Goal: Information Seeking & Learning: Find specific fact

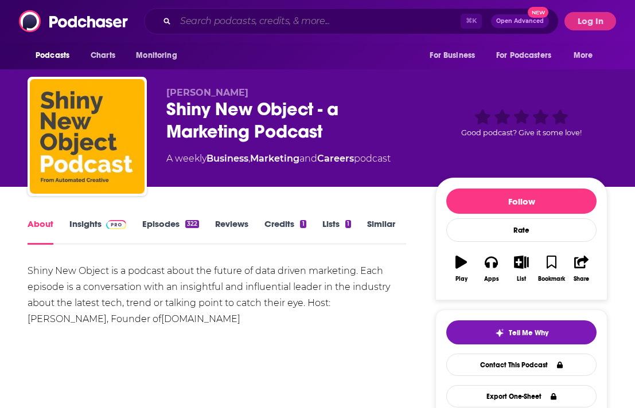
click at [242, 25] on input "Search podcasts, credits, & more..." at bounding box center [317, 21] width 285 height 18
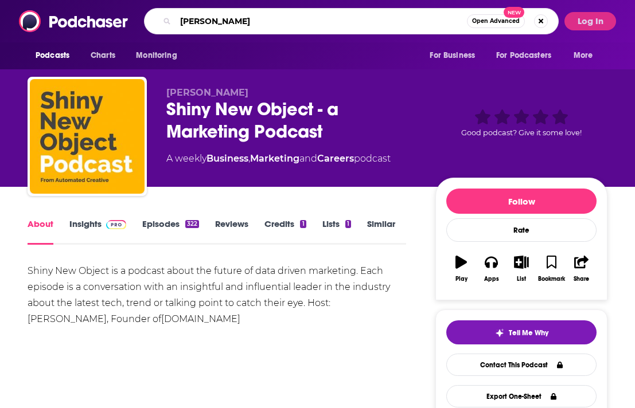
type input "[PERSON_NAME]"
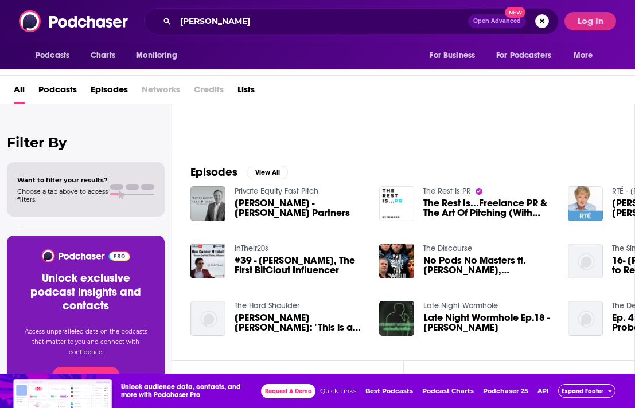
scroll to position [52, 0]
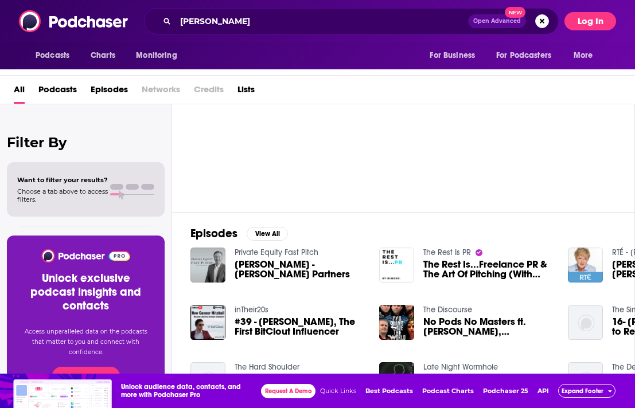
click at [579, 19] on button "Log In" at bounding box center [590, 21] width 52 height 18
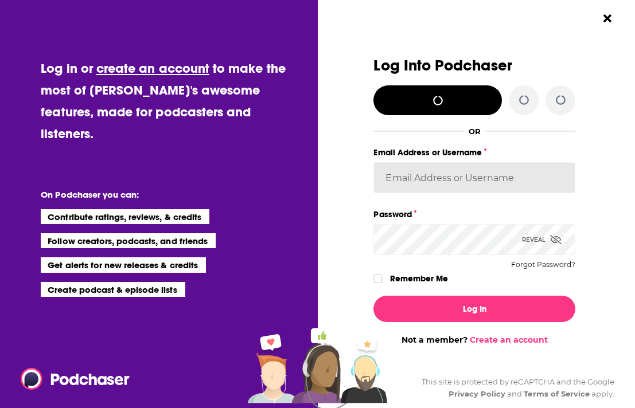
type input "kkitamorn"
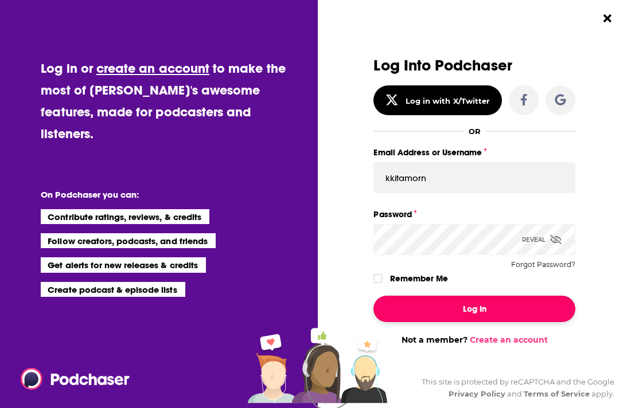
click at [416, 310] on button "Log In" at bounding box center [474, 309] width 202 height 26
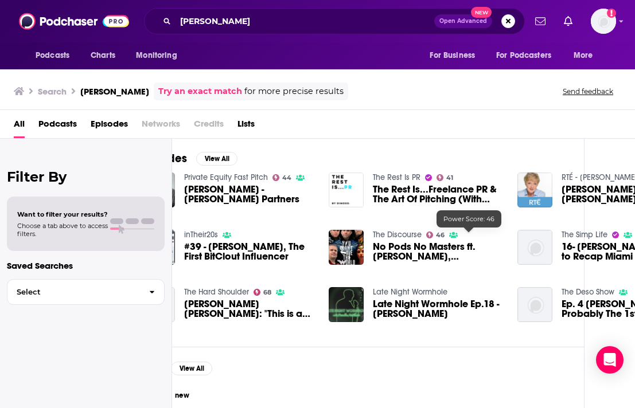
scroll to position [162, 0]
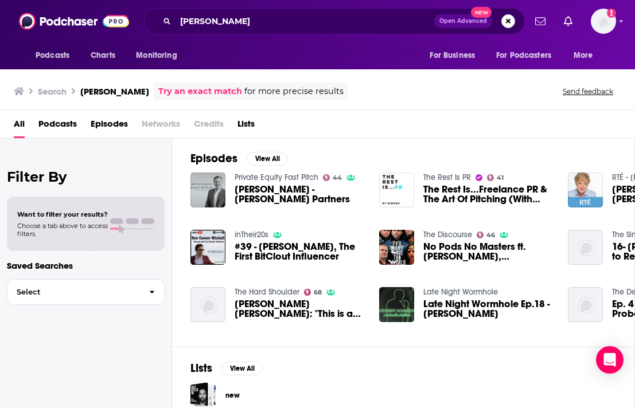
click at [288, 190] on span "[PERSON_NAME] - [PERSON_NAME] Partners" at bounding box center [299, 194] width 131 height 19
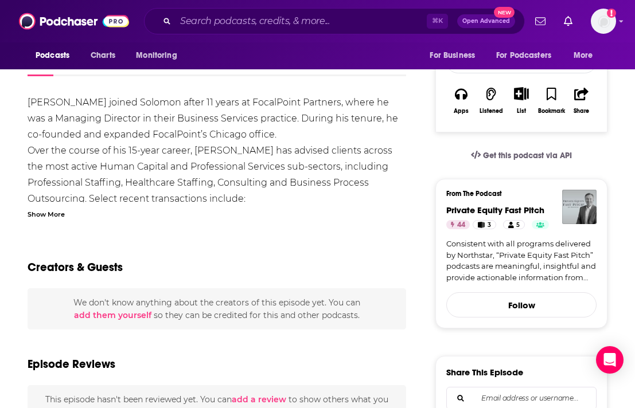
scroll to position [199, 0]
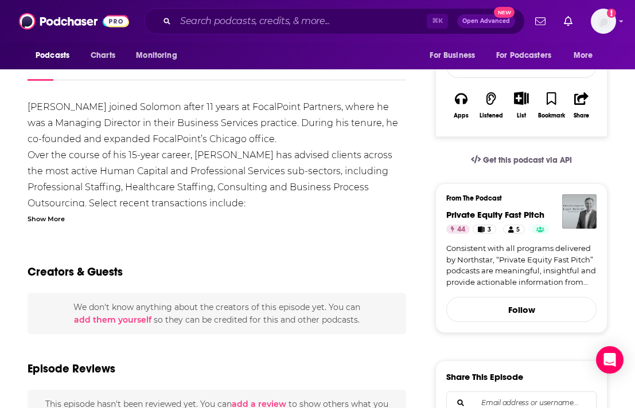
click at [40, 214] on div "Show More" at bounding box center [46, 218] width 37 height 11
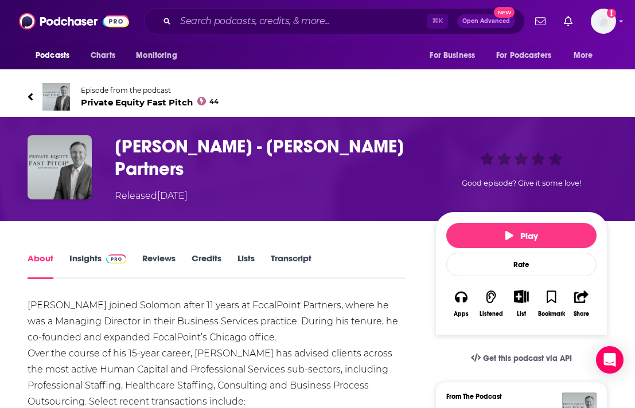
scroll to position [0, 0]
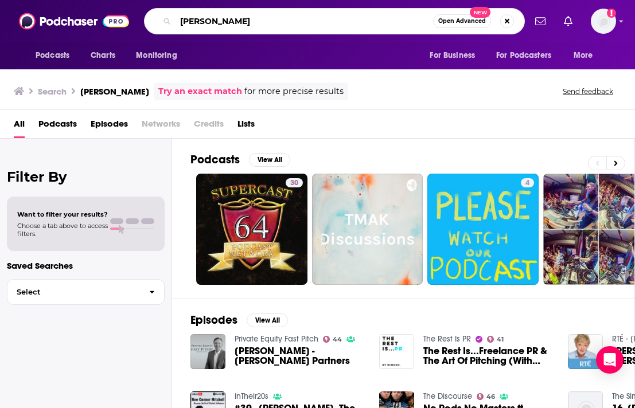
click at [350, 18] on input "[PERSON_NAME]" at bounding box center [303, 21] width 257 height 18
click at [453, 18] on span "Open Advanced" at bounding box center [462, 21] width 48 height 6
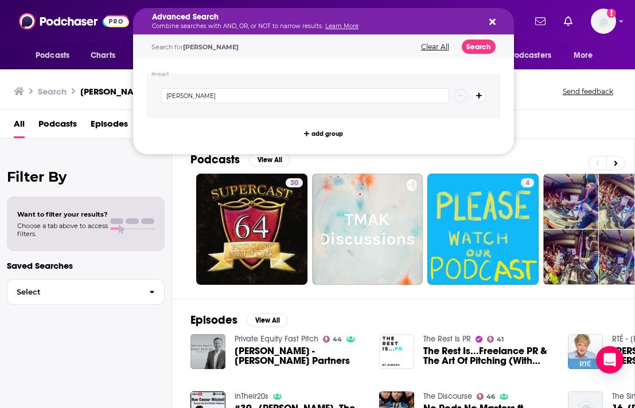
click at [97, 108] on div "Search [PERSON_NAME] Try an exact match for more precise results Send feedback" at bounding box center [317, 89] width 635 height 41
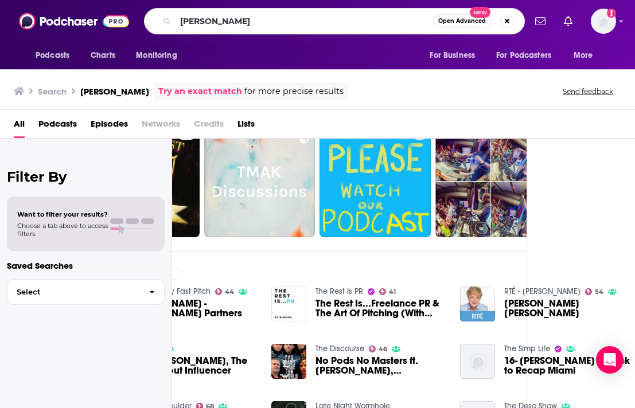
scroll to position [0, 108]
